Goal: Task Accomplishment & Management: Complete application form

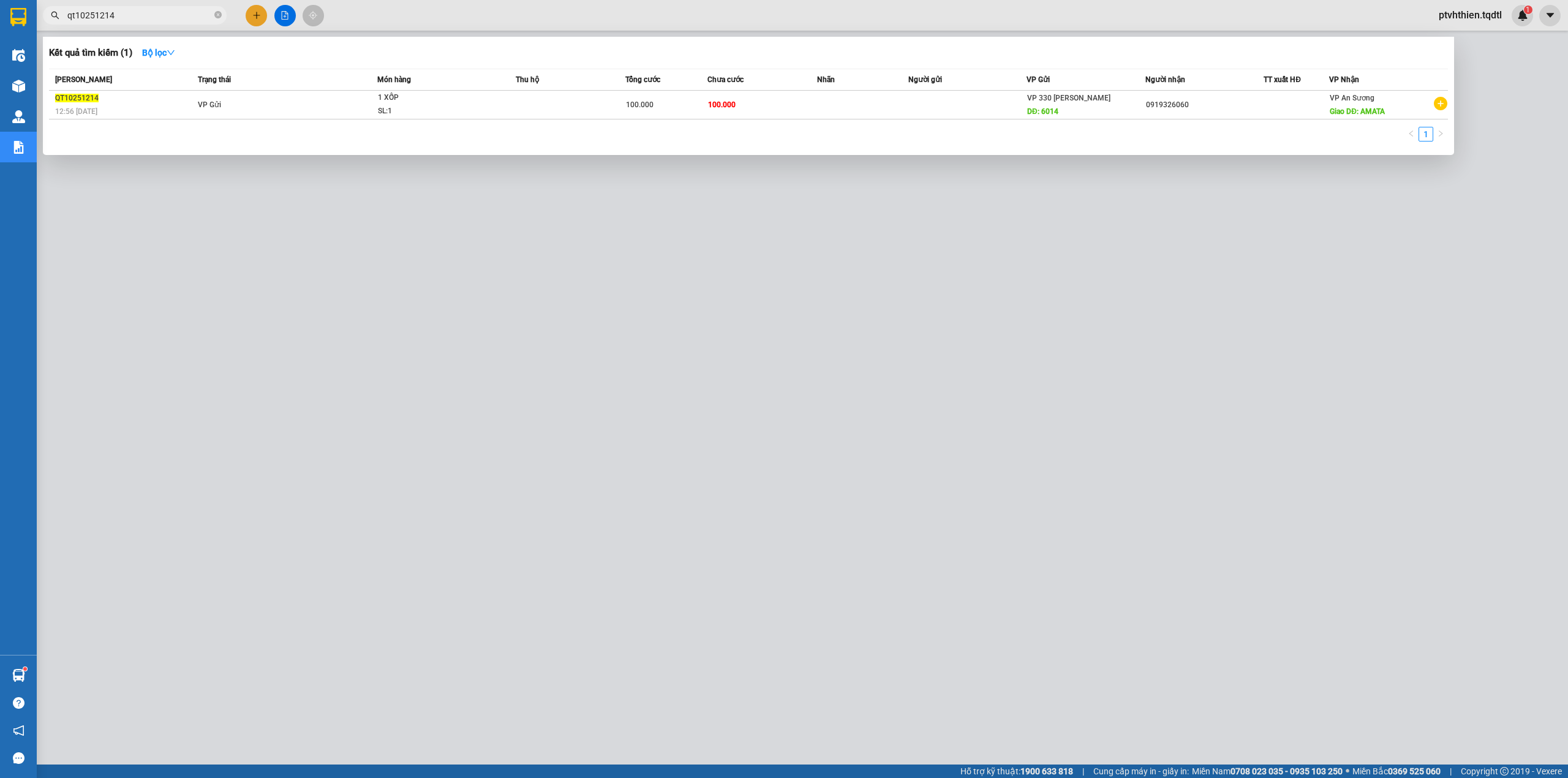
drag, startPoint x: 0, startPoint y: 0, endPoint x: 60, endPoint y: 5, distance: 60.2
click at [60, 6] on span "qt10251214" at bounding box center [134, 15] width 184 height 19
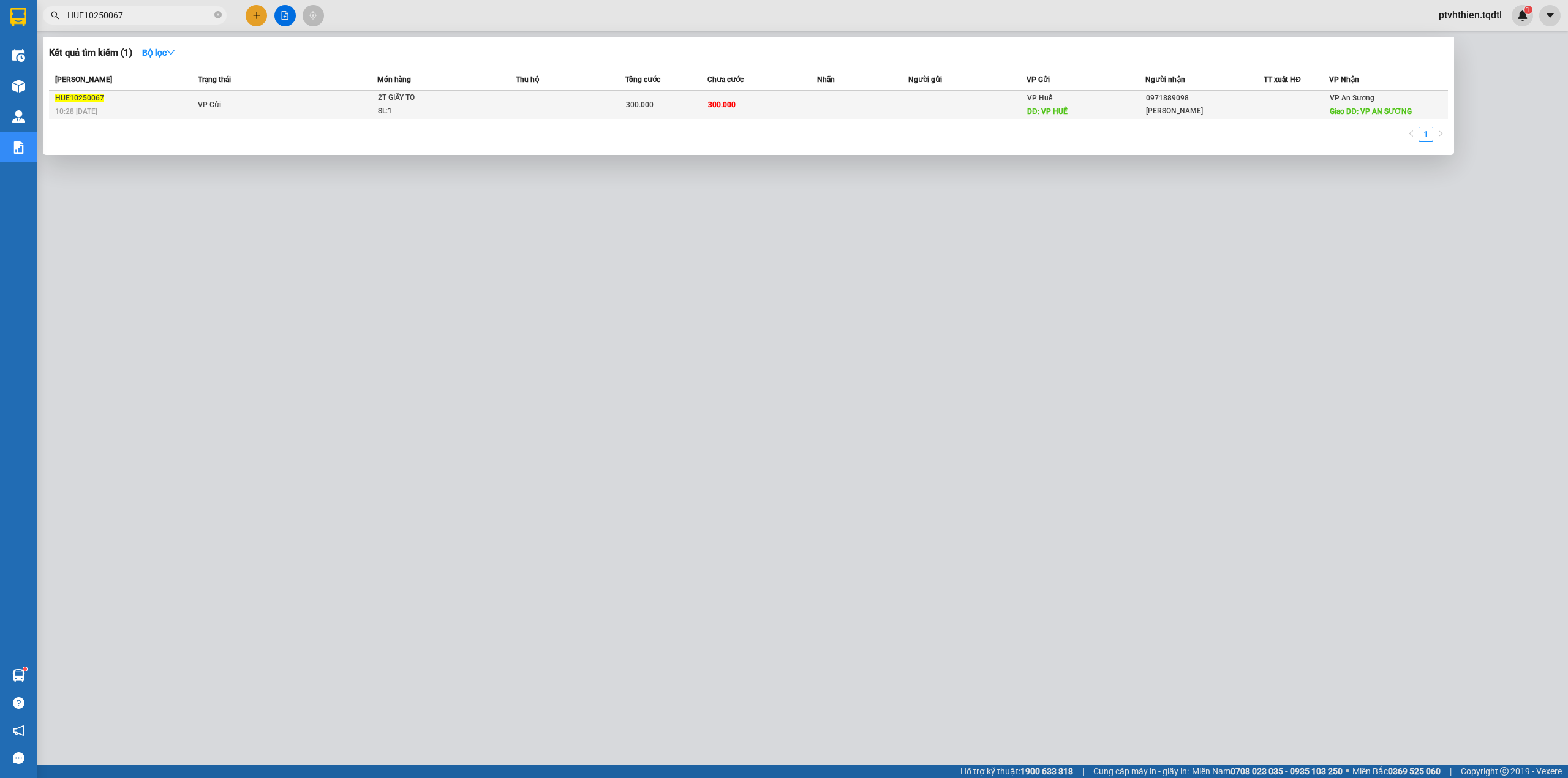
type input "HUE10250067"
click at [635, 113] on td "300.000" at bounding box center [666, 105] width 82 height 29
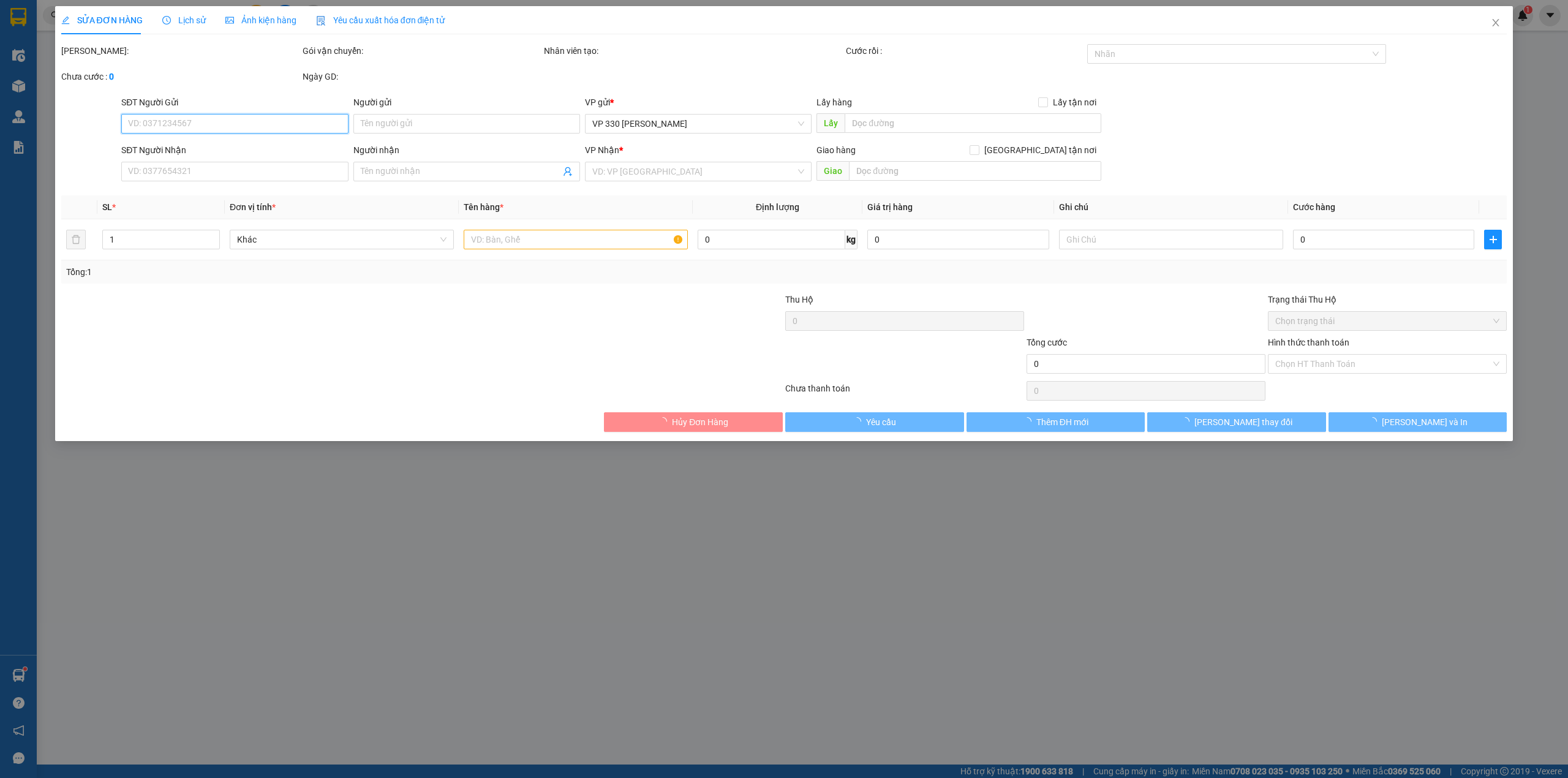
type input "VP HUẾ"
type input "0971889098"
type input "[PERSON_NAME]"
type input "VP AN SƯƠNG"
type input "300.000"
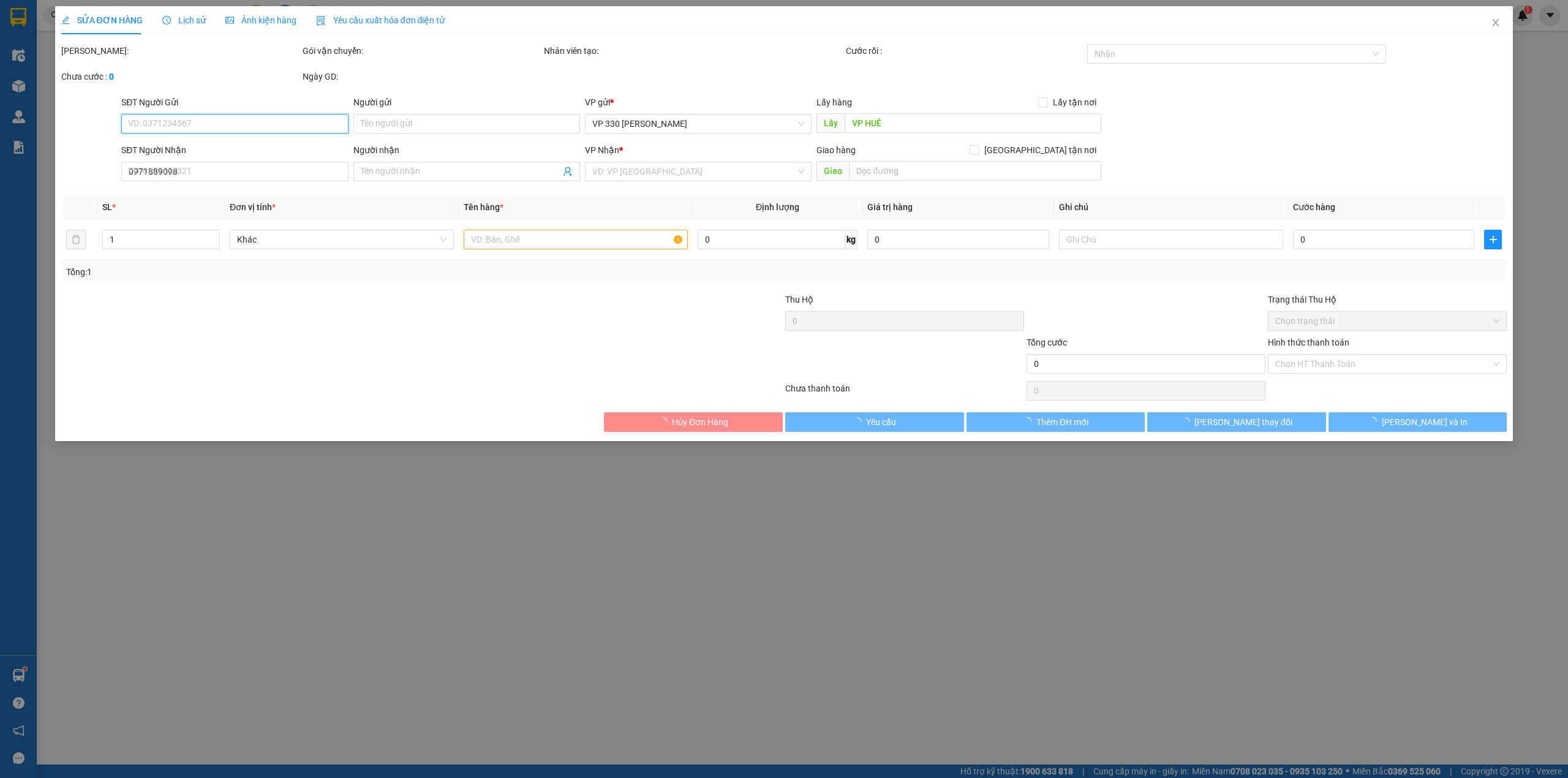
type input "300.000"
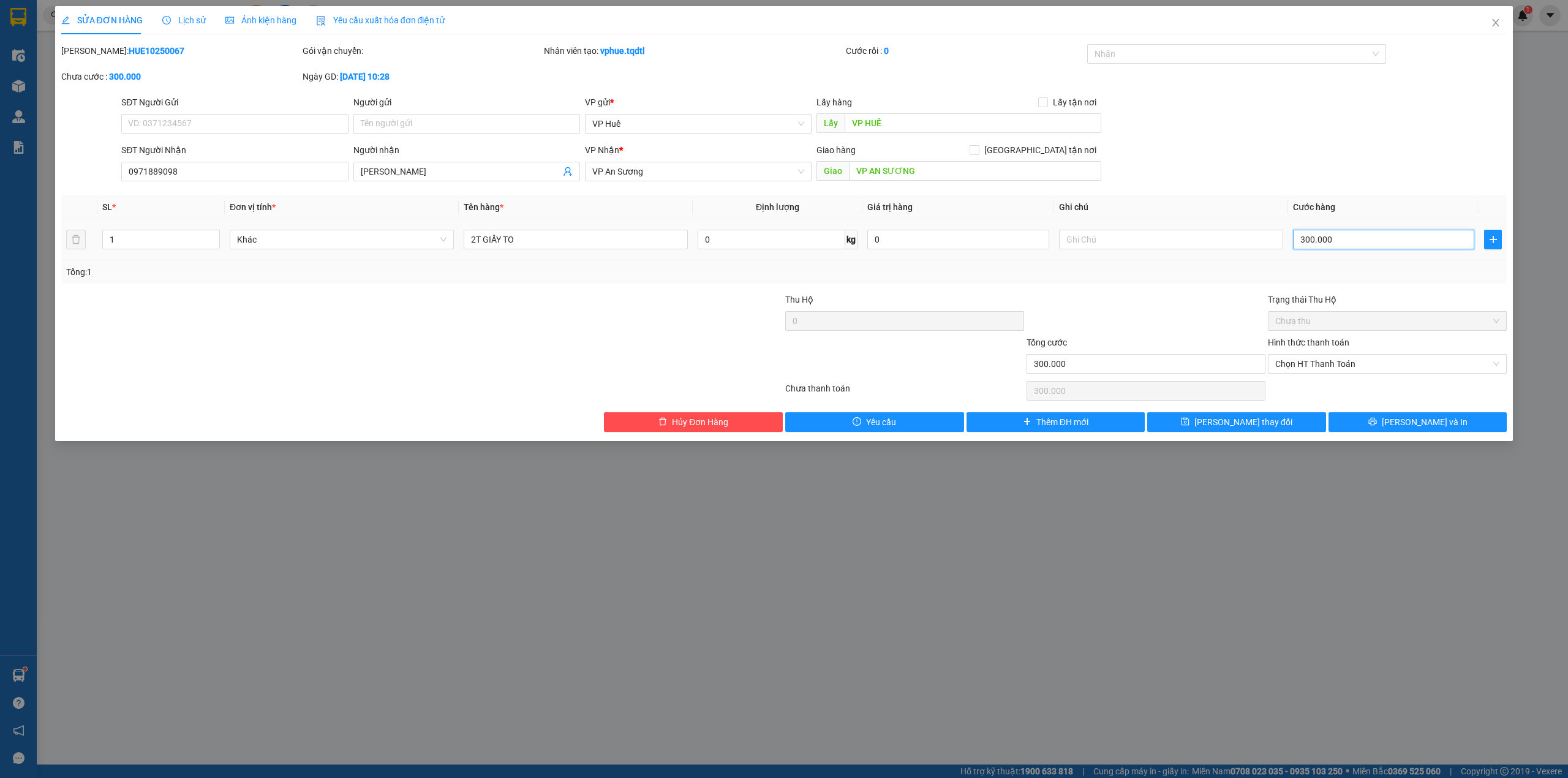
type input "4"
type input "401"
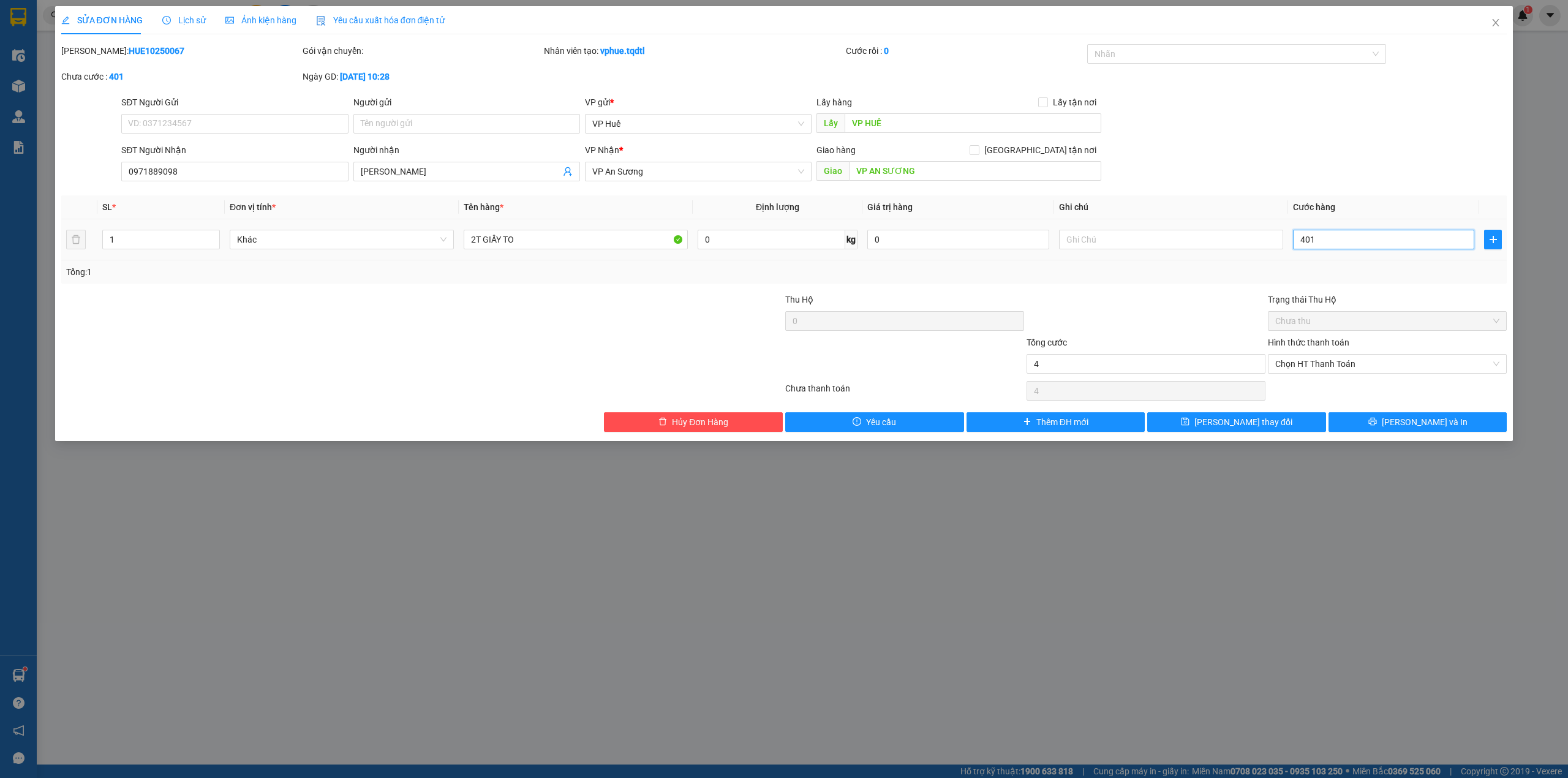
type input "401"
type input "4.010"
type input "40.100"
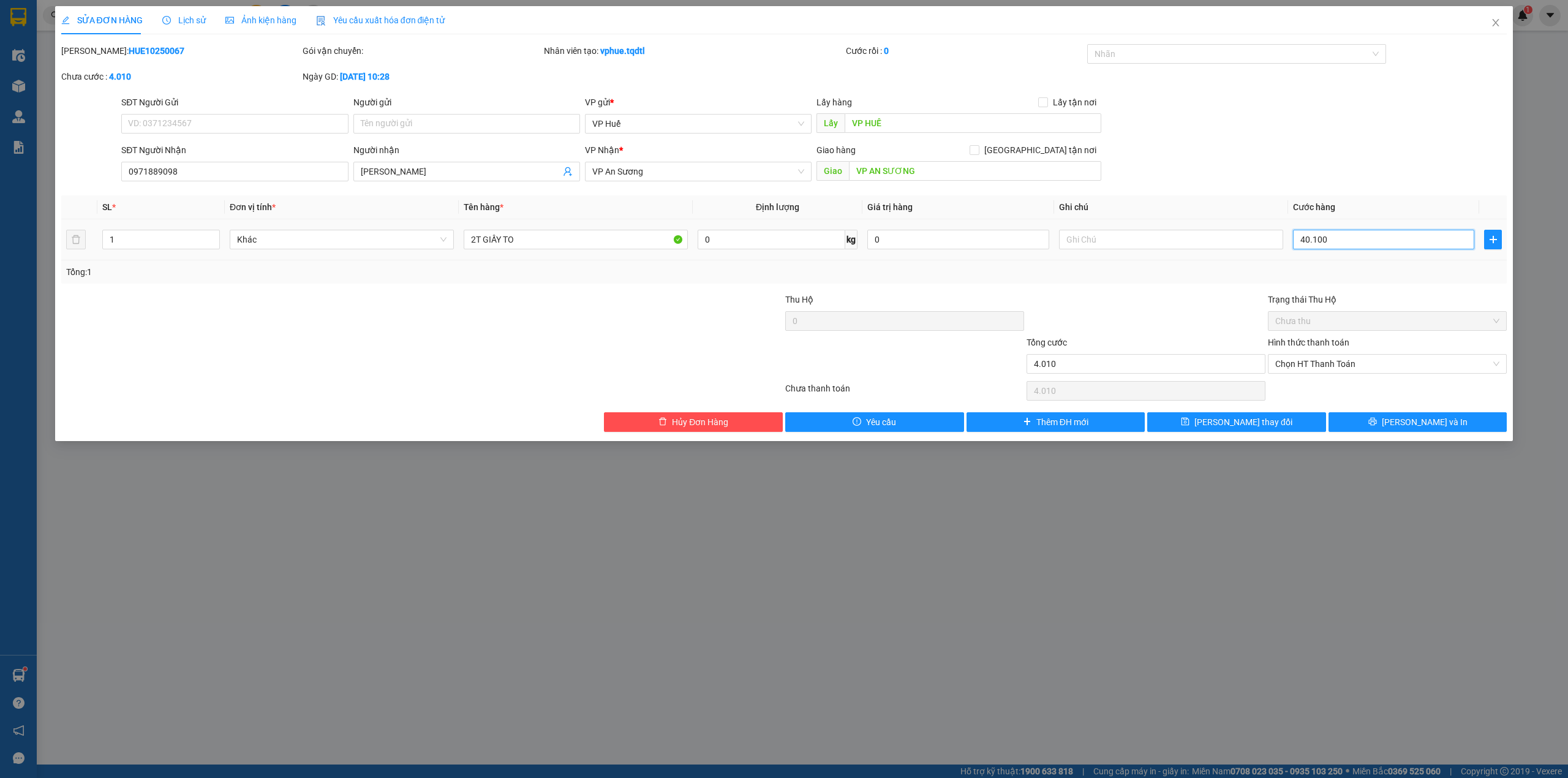
type input "40.100"
type input "4.010"
type input "401"
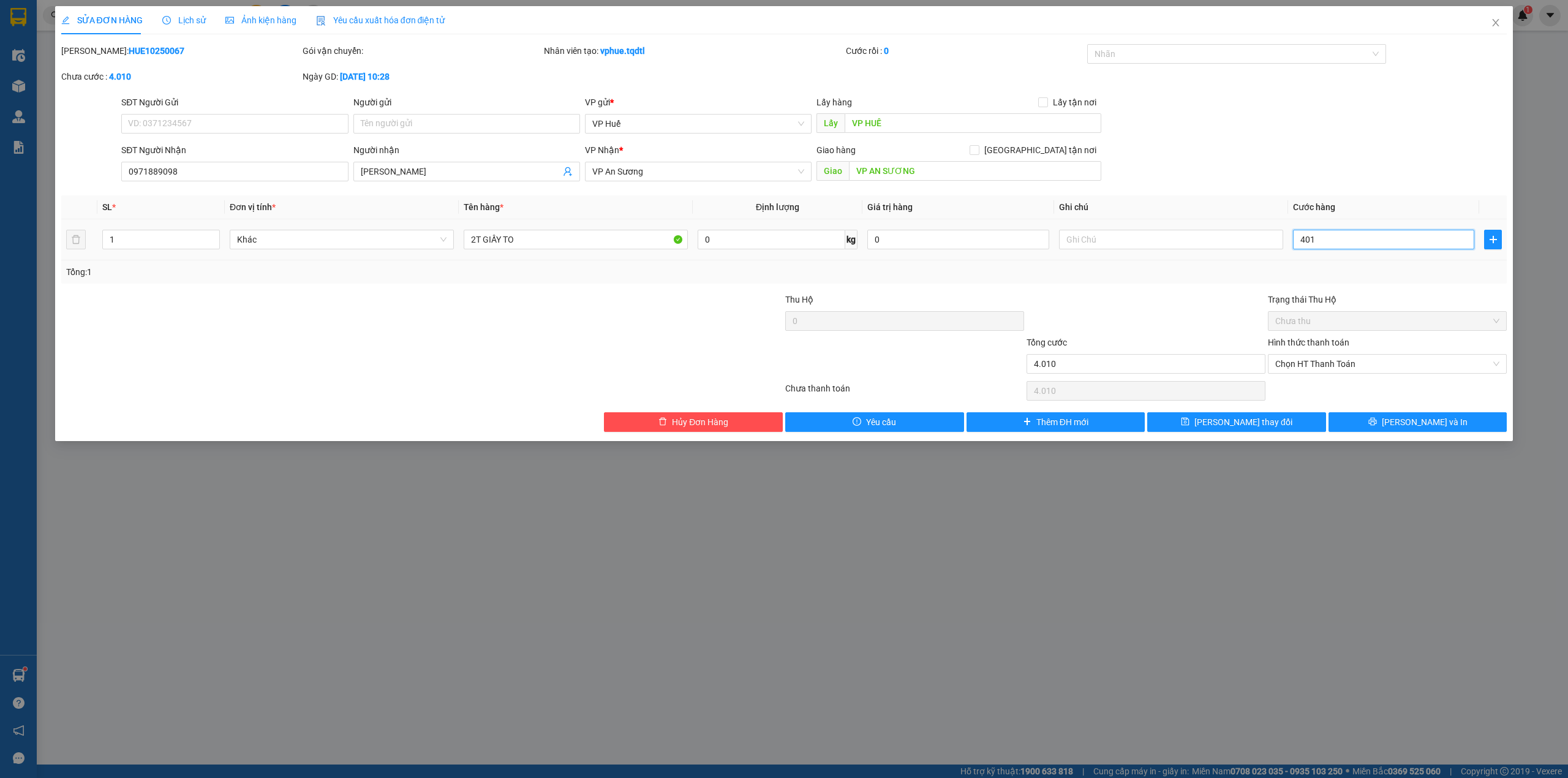
type input "401"
type input "40"
type input "400"
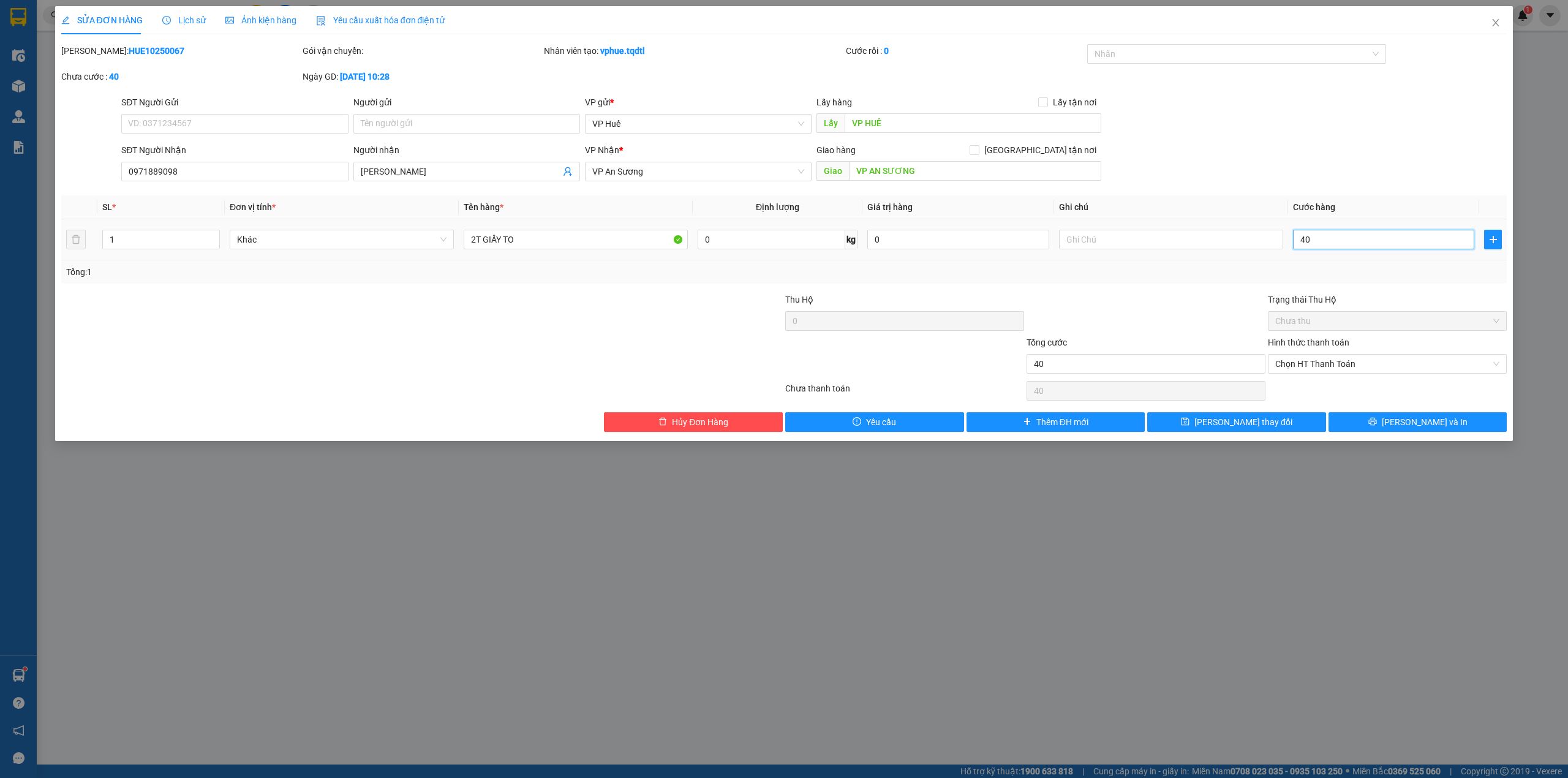
type input "400"
type input "4.000"
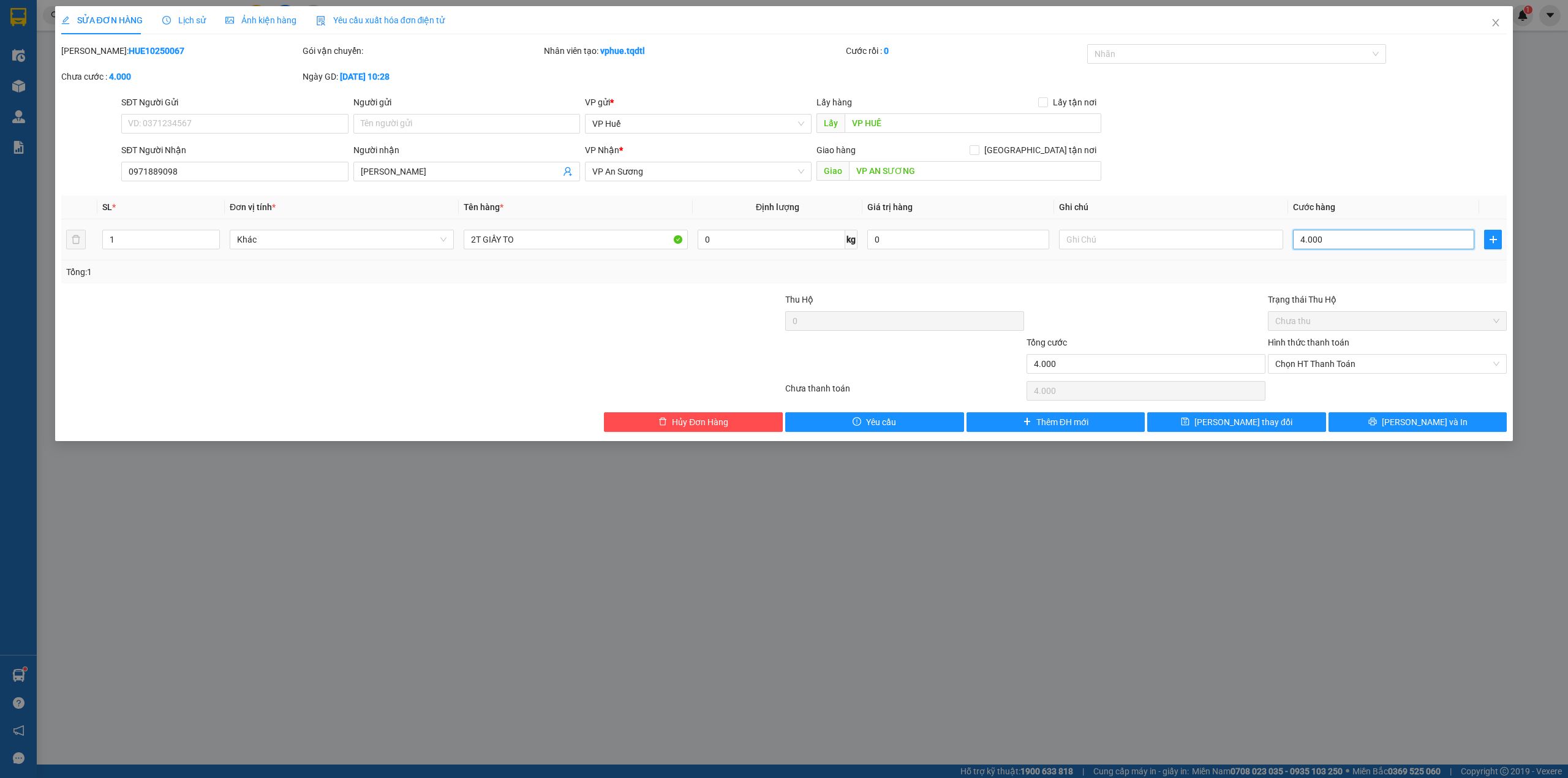
type input "40.000"
type input "400.000"
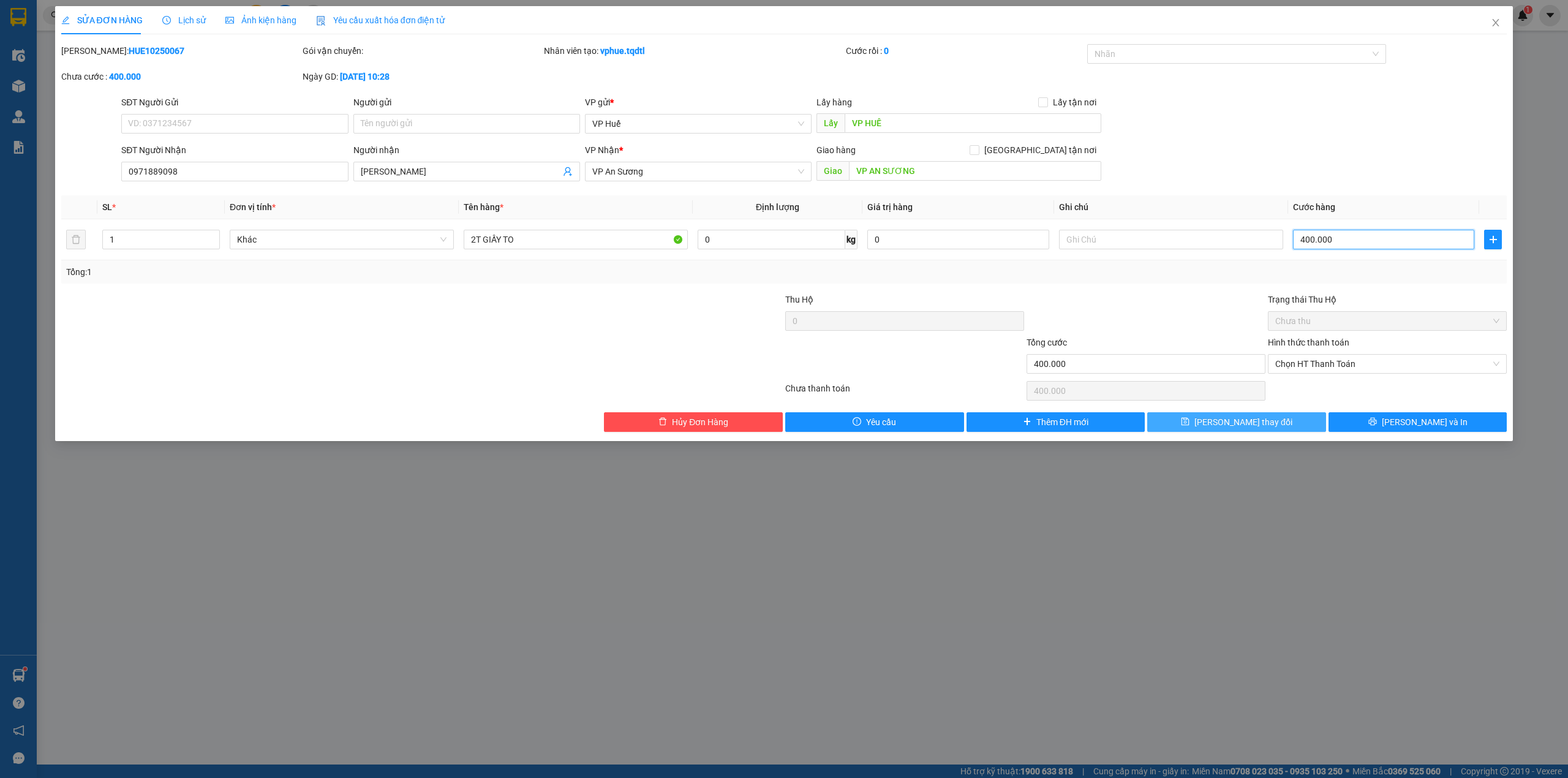
type input "400.000"
click at [1282, 426] on button "[PERSON_NAME] thay đổi" at bounding box center [1237, 422] width 179 height 19
